Goal: Information Seeking & Learning: Learn about a topic

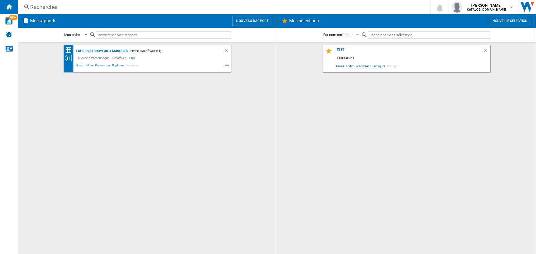
click at [154, 8] on div "Rechercher" at bounding box center [223, 7] width 386 height 8
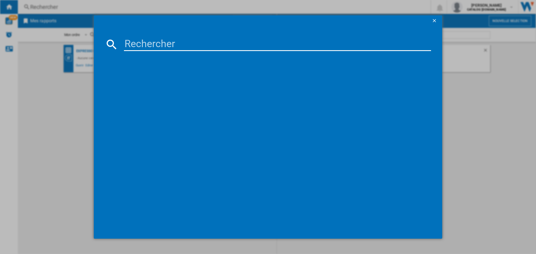
click at [165, 38] on input at bounding box center [277, 44] width 307 height 13
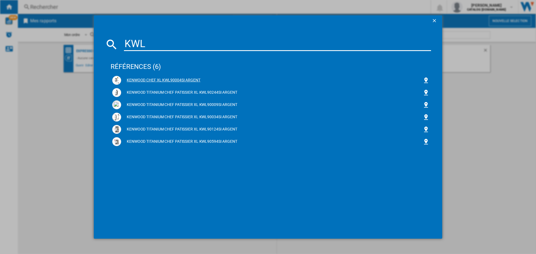
type input "KWL"
click at [196, 80] on div "KENWOOD CHEF XL KWL90004SI ARGENT" at bounding box center [271, 81] width 301 height 6
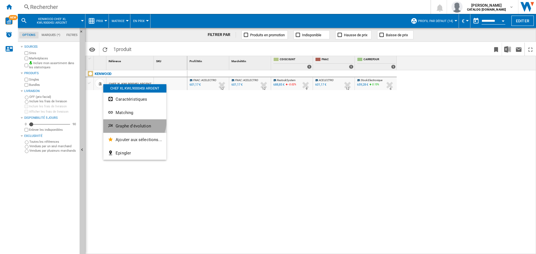
click at [124, 120] on button "Graphe d'évolution" at bounding box center [134, 125] width 63 height 13
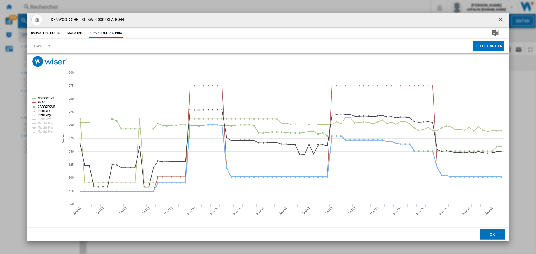
click at [38, 109] on tspan "Profil Min" at bounding box center [44, 110] width 13 height 3
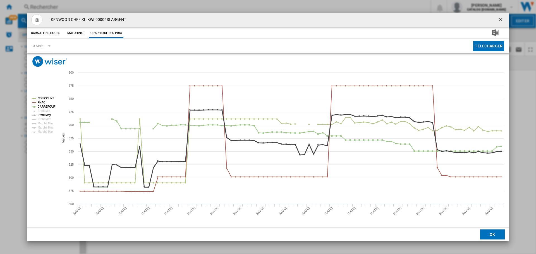
click at [42, 114] on tspan "Profil Moy" at bounding box center [44, 115] width 13 height 3
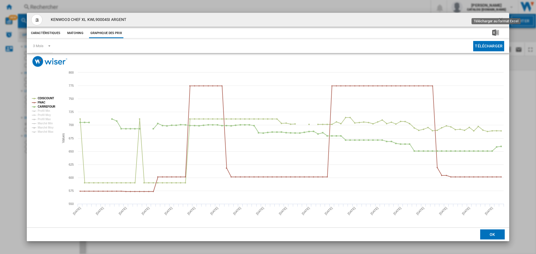
click at [499, 23] on ng-md-icon "getI18NText('BUTTONS.CLOSE_DIALOG')" at bounding box center [501, 20] width 7 height 7
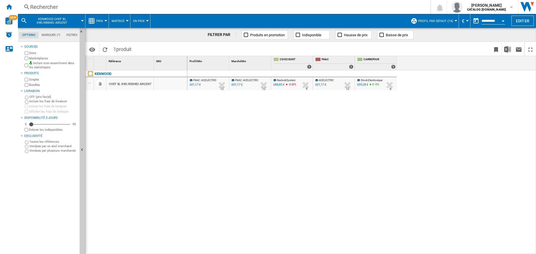
click at [141, 11] on div "Rechercher Rechercher 0 [PERSON_NAME] CATALOG [DOMAIN_NAME] CATALOG [DOMAIN_NAM…" at bounding box center [277, 7] width 518 height 14
click at [44, 6] on div "Rechercher" at bounding box center [223, 7] width 386 height 8
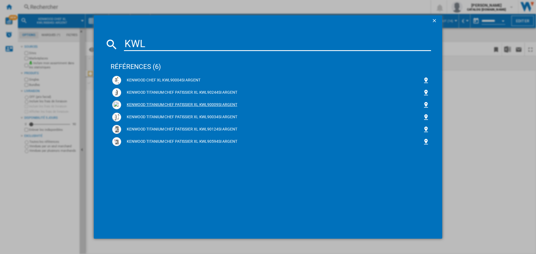
type input "KWL"
click at [220, 104] on div "KENWOOD TITANIUM CHEF PATISSIER XL KWL90009SI ARGENT" at bounding box center [271, 105] width 301 height 6
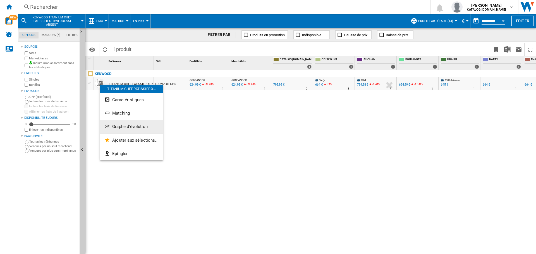
click at [129, 128] on span "Graphe d'évolution" at bounding box center [129, 126] width 35 height 5
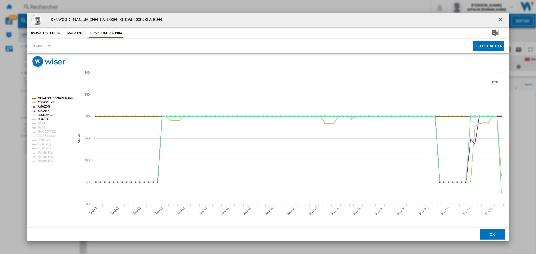
click at [46, 118] on tspan "UBALDI" at bounding box center [43, 119] width 10 height 3
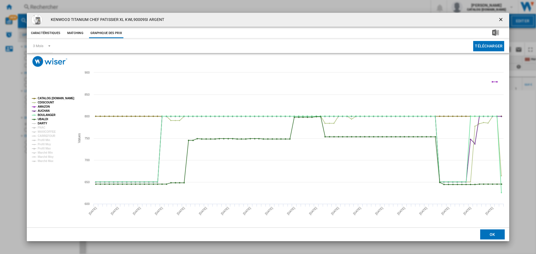
click at [43, 123] on tspan "DARTY" at bounding box center [42, 123] width 9 height 3
click at [43, 127] on tspan "FNAC" at bounding box center [42, 127] width 8 height 3
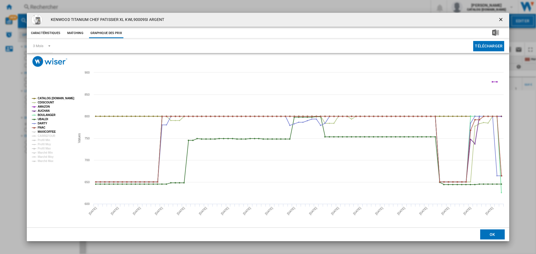
click at [43, 130] on tspan "MAXICOFFEE" at bounding box center [47, 131] width 18 height 3
click at [44, 135] on tspan "CARREFOUR" at bounding box center [47, 135] width 18 height 3
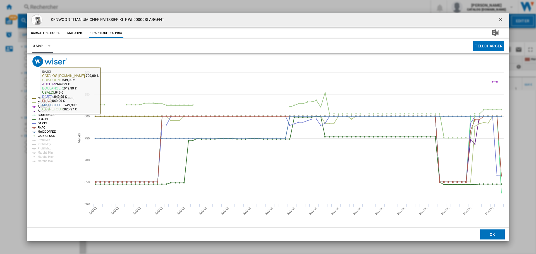
click at [39, 44] on div "3 Mois" at bounding box center [38, 46] width 10 height 4
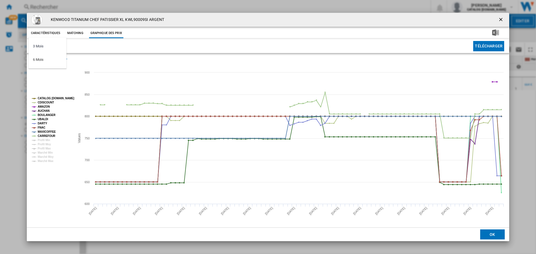
click at [103, 48] on md-backdrop at bounding box center [268, 127] width 536 height 254
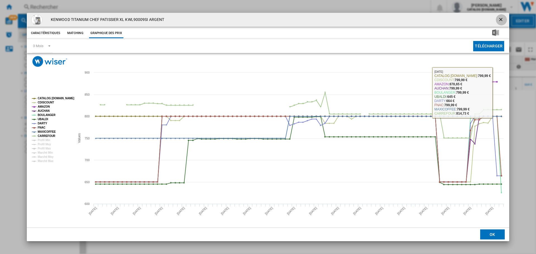
click at [500, 19] on ng-md-icon "getI18NText('BUTTONS.CLOSE_DIALOG')" at bounding box center [501, 20] width 7 height 7
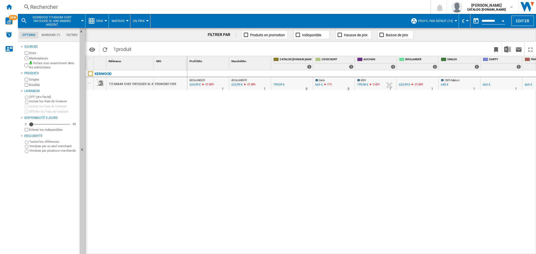
click at [436, 193] on div "[PERSON_NAME] : FR [PERSON_NAME] -21.9 % 624,99 € -21.88 % N/A 1 [PERSON_NAME] …" at bounding box center [361, 162] width 349 height 184
